Goal: Use online tool/utility: Utilize a website feature to perform a specific function

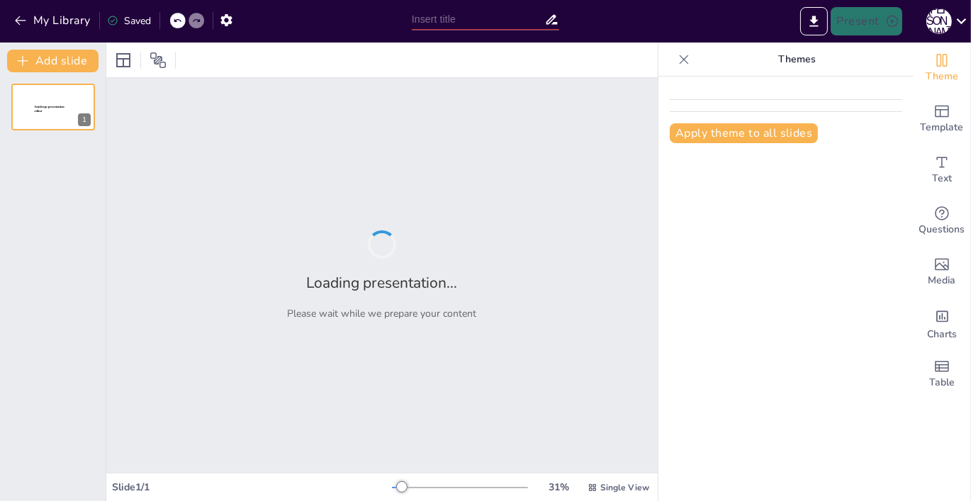
type input "Гемофагоцитарный лимфогистиоцитоз: Клинические аспекты и диагностика"
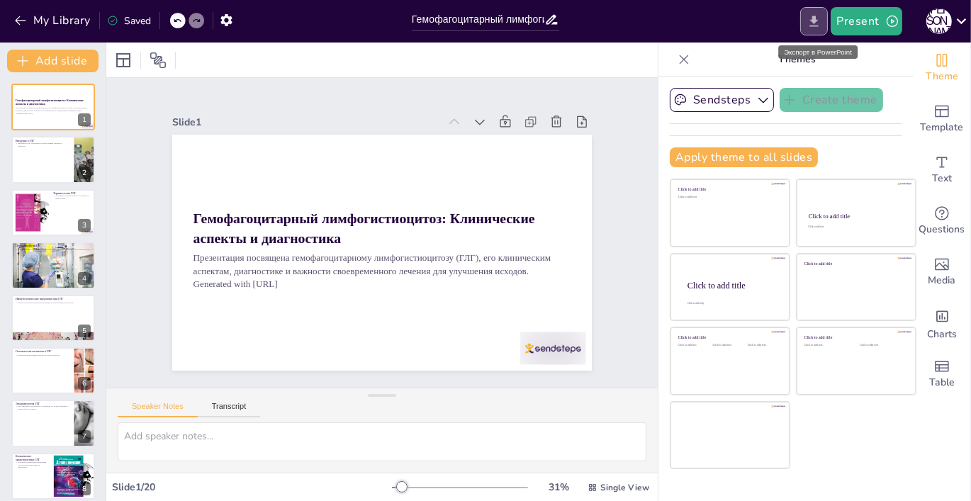
click at [819, 21] on icon "Export to PowerPoint" at bounding box center [814, 21] width 15 height 15
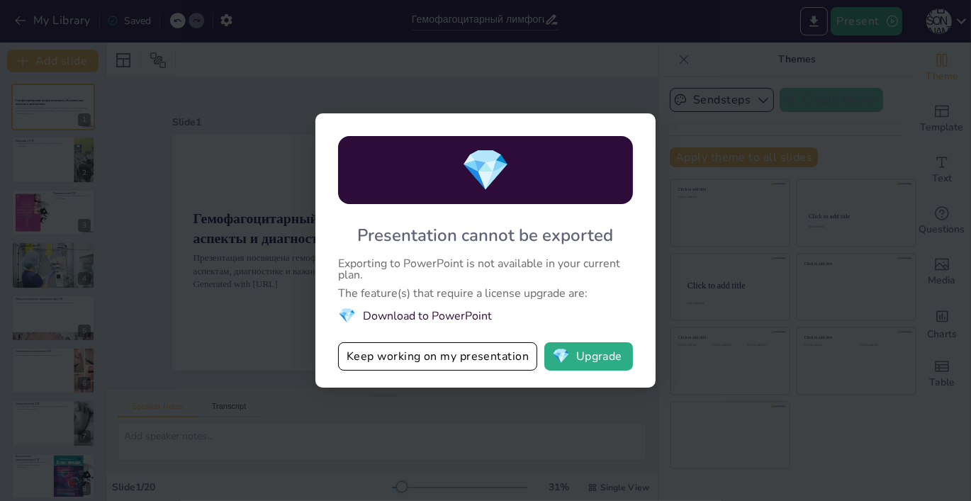
click at [707, 437] on div "💎 Presentation cannot be exported Exporting to PowerPoint is not available in y…" at bounding box center [485, 250] width 971 height 501
click at [449, 354] on button "Keep working on my presentation" at bounding box center [437, 356] width 199 height 28
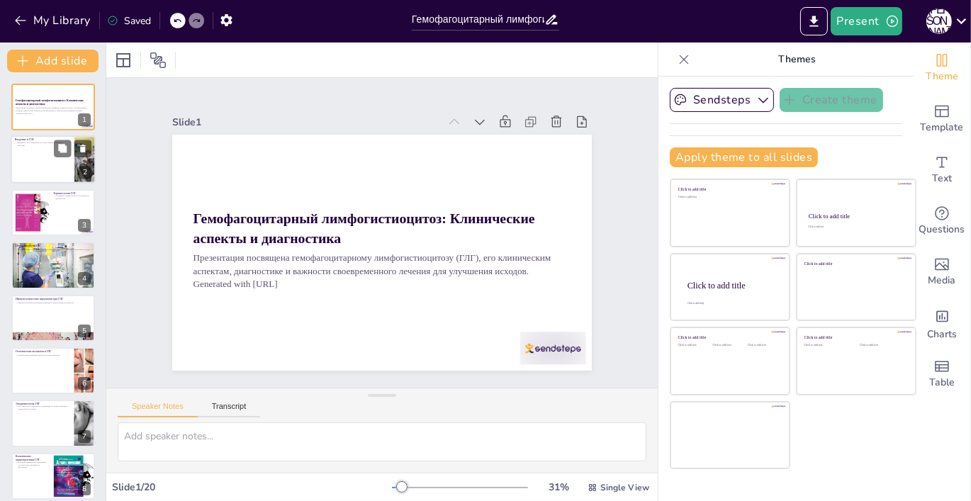
checkbox input "true"
click at [31, 163] on div at bounding box center [53, 160] width 85 height 48
type textarea "Этот пункт подчеркивает, что ГЛГ - это серьезное и потенциально опасное для жиз…"
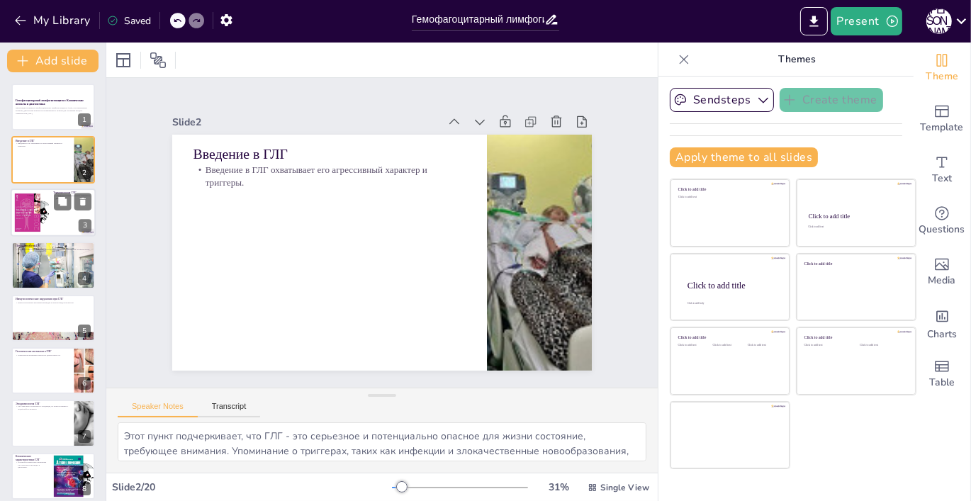
checkbox input "true"
click at [43, 197] on div at bounding box center [32, 212] width 96 height 43
type textarea "Этот пункт акцентирует внимание на важности терминологии при обсуждении ГЛГ. Ис…"
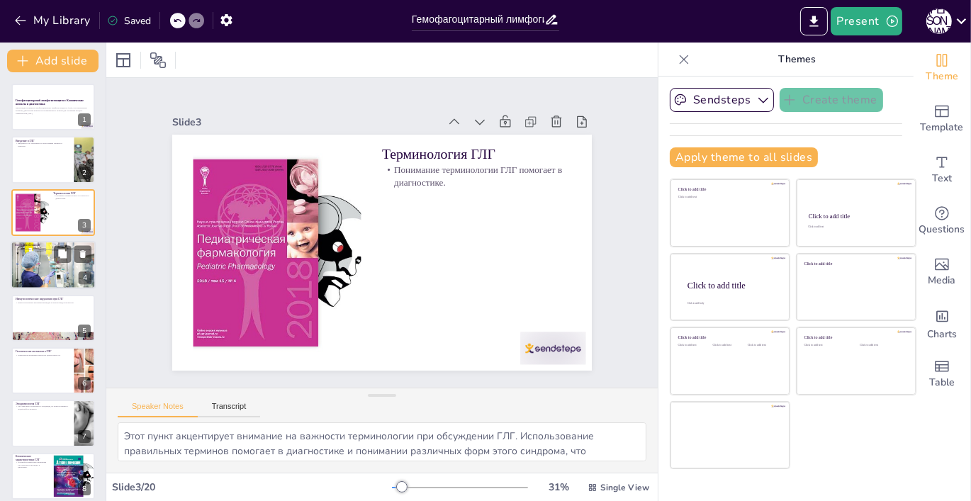
checkbox input "true"
click at [34, 247] on div "Гипервоспаление и повреждение тканей являются ключевыми аспектами патофизиологи…" at bounding box center [53, 249] width 77 height 4
type textarea "Этот пункт подчеркивает, что понимание патофизиологии ГЛГ критически важно для …"
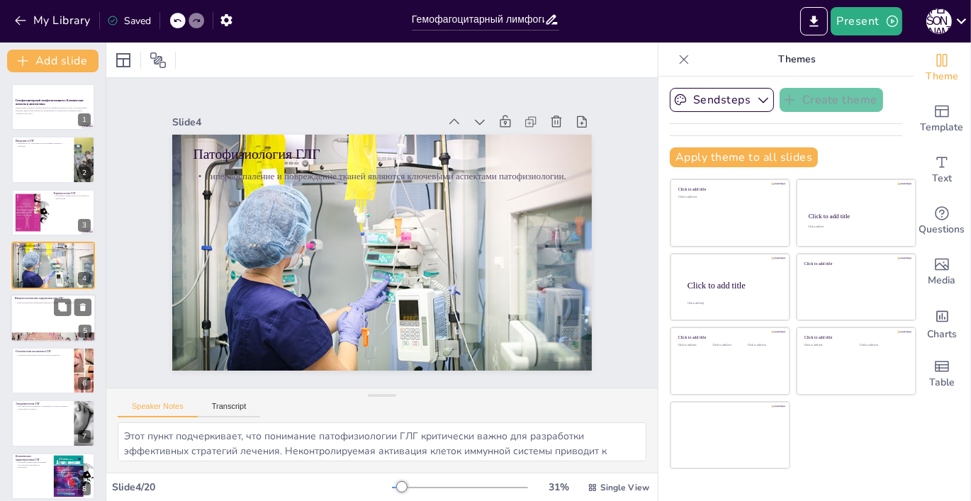
checkbox input "true"
click at [39, 304] on div "Иммунологические нарушения приводят к органной недостаточности." at bounding box center [53, 303] width 77 height 4
type textarea "Этот пункт акцентирует внимание на том, что понимание иммунологических нарушени…"
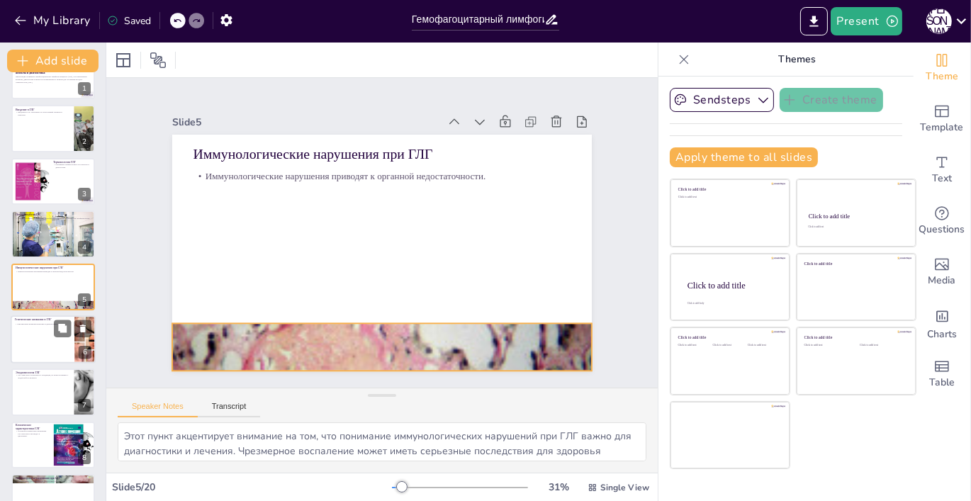
checkbox input "true"
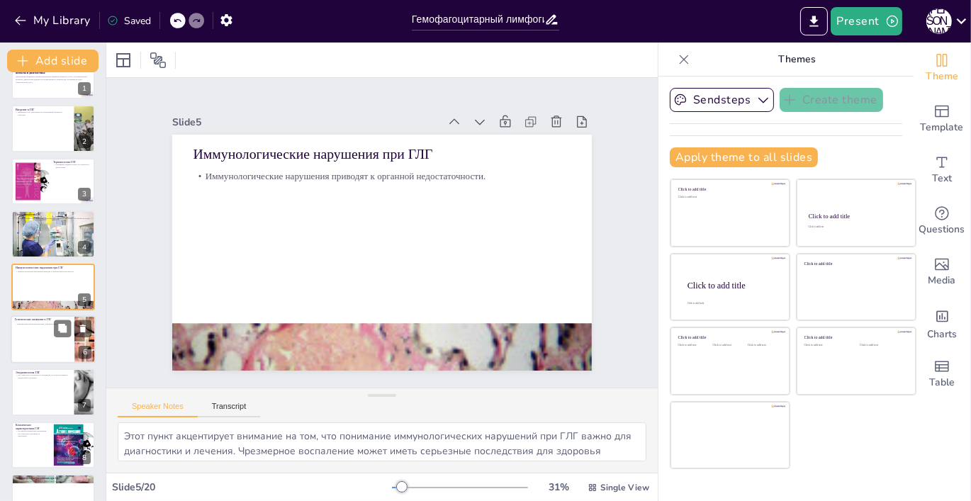
click at [35, 342] on div at bounding box center [53, 339] width 85 height 48
type textarea "Понимание генетических аномалий, связанных с ГЛГ, критически важно для разработ…"
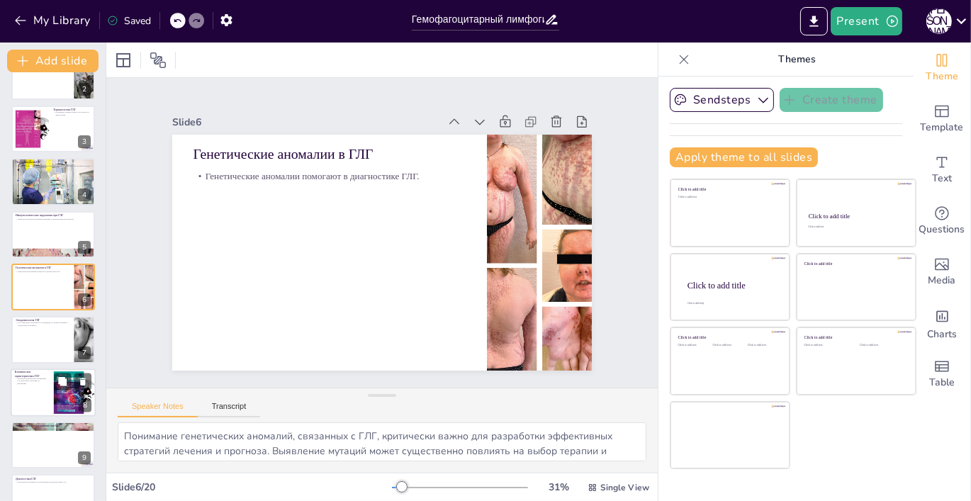
checkbox input "true"
click at [43, 400] on div at bounding box center [53, 393] width 85 height 48
type textarea "Этот пункт подчеркивает важность распознавания клинических характеристик ГЛГ дл…"
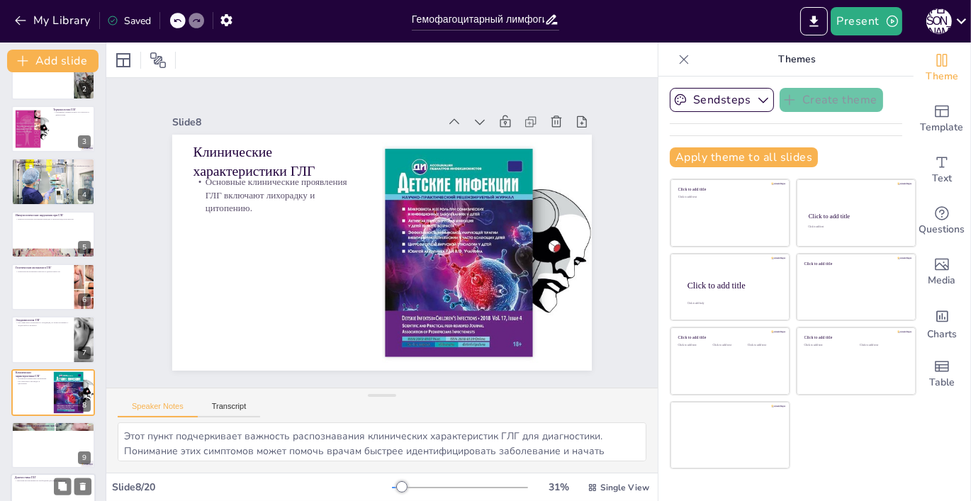
scroll to position [189, 0]
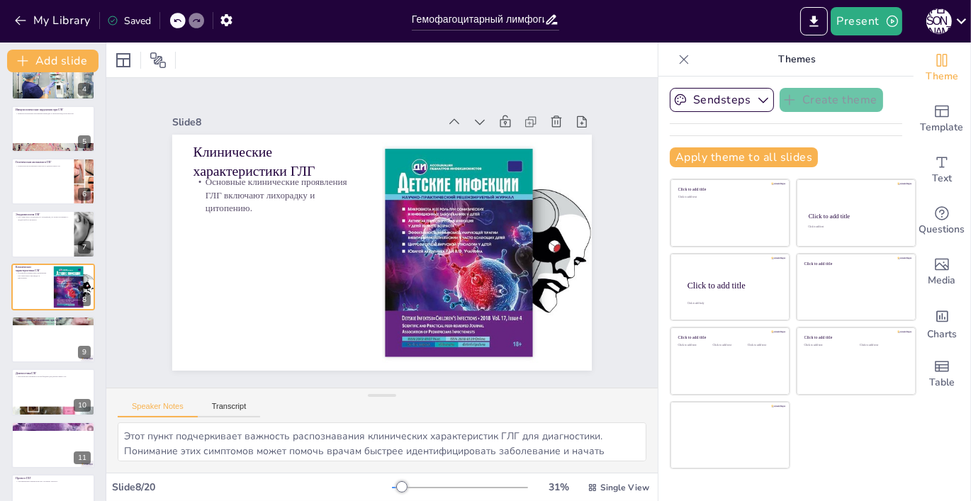
click at [35, 418] on div "Гемофагоцитарный лимфогистиоцитоз: Клинические аспекты и диагностика Презентаци…" at bounding box center [53, 418] width 106 height 1049
checkbox input "true"
click at [35, 402] on div at bounding box center [53, 393] width 85 height 48
type textarea "Этот пункт акцентирует внимание на важности настороженности при диагностике ГЛГ…"
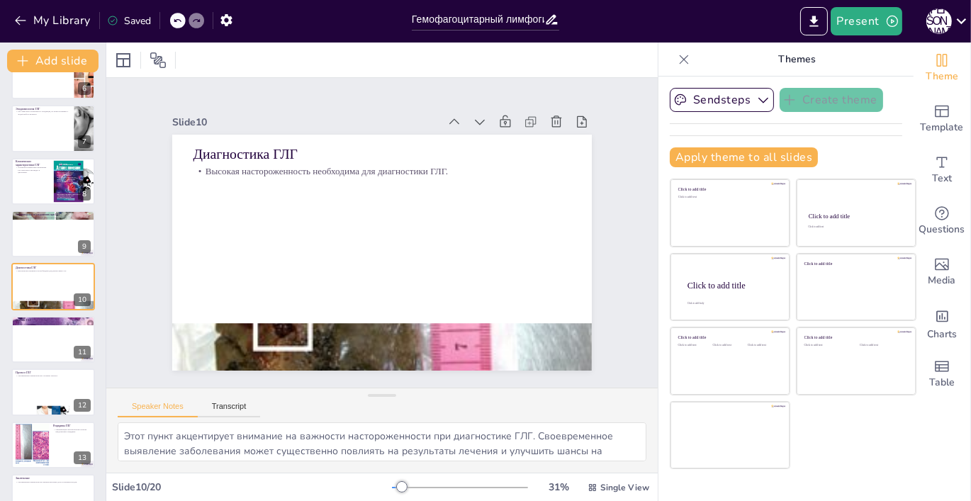
checkbox input "true"
